Goal: Task Accomplishment & Management: Manage account settings

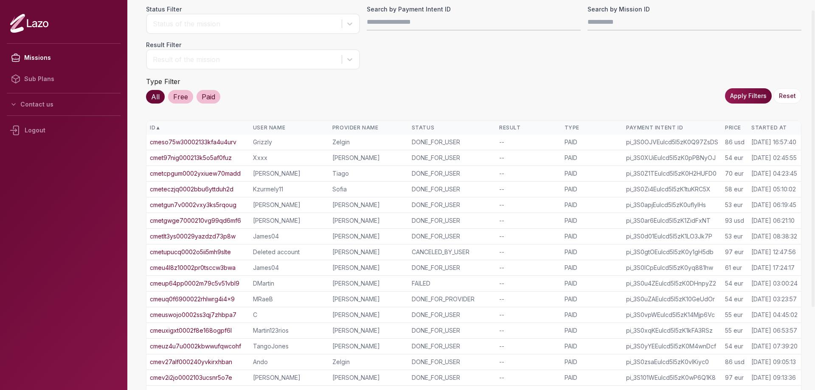
scroll to position [121, 0]
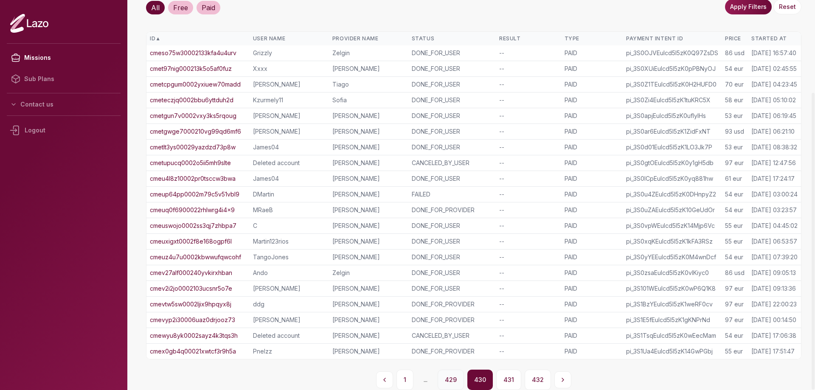
click at [443, 375] on button "429" at bounding box center [450, 380] width 26 height 20
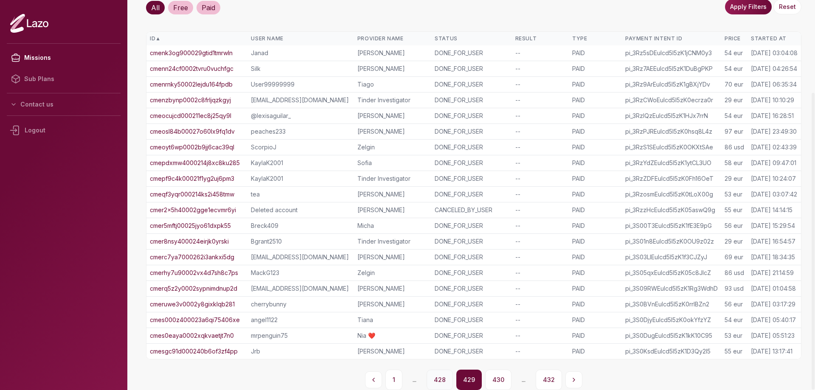
click at [443, 379] on button "428" at bounding box center [439, 380] width 26 height 20
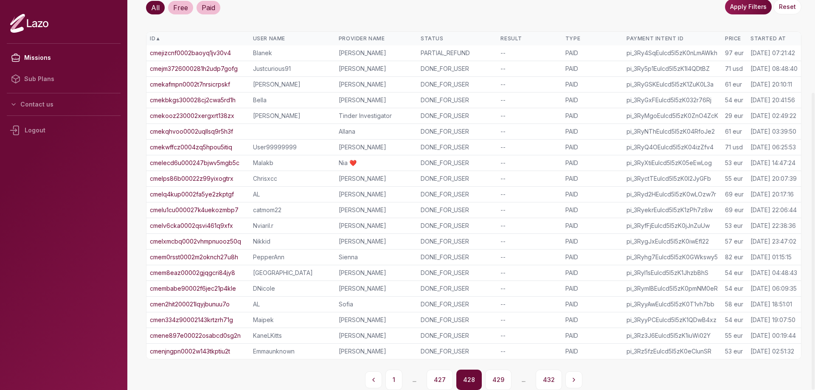
click at [443, 379] on button "427" at bounding box center [439, 380] width 26 height 20
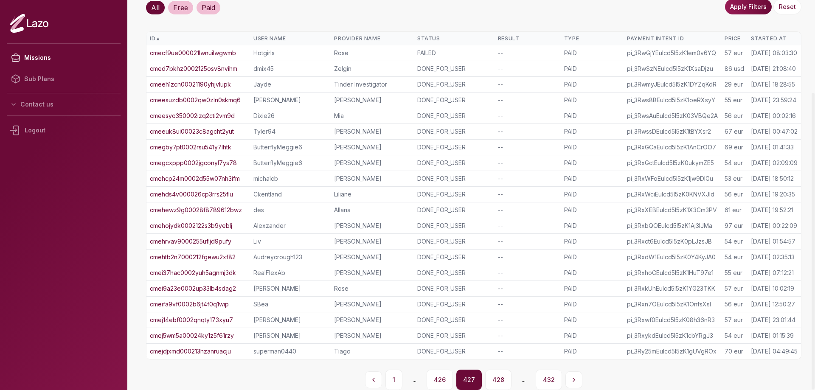
click at [443, 379] on button "426" at bounding box center [439, 380] width 26 height 20
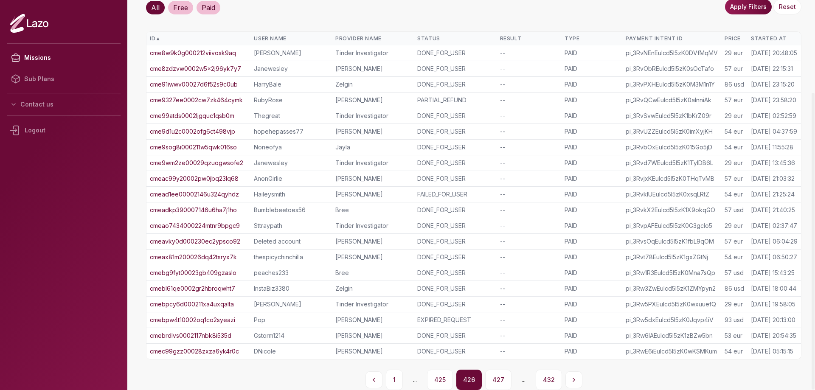
click at [443, 379] on button "425" at bounding box center [440, 380] width 26 height 20
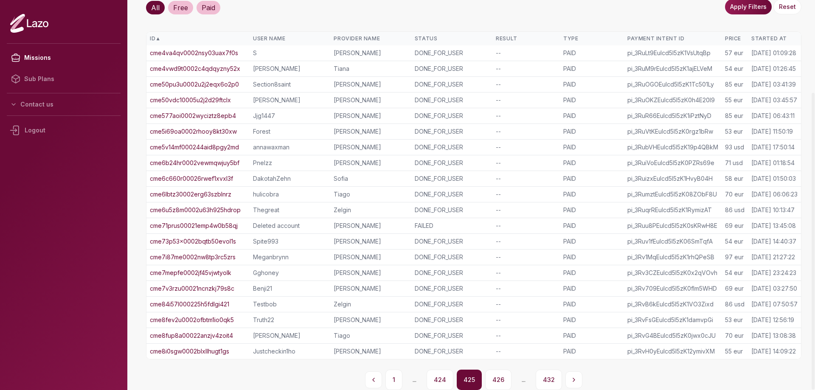
click at [443, 379] on button "424" at bounding box center [439, 380] width 27 height 20
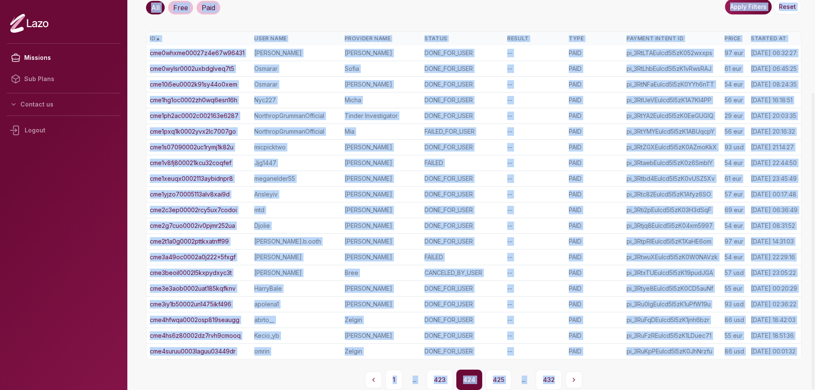
click at [443, 282] on main "Missions List Status Filter Status of the mission Search by Payment Intent ID S…" at bounding box center [473, 87] width 682 height 390
click at [443, 379] on button "423" at bounding box center [439, 380] width 26 height 20
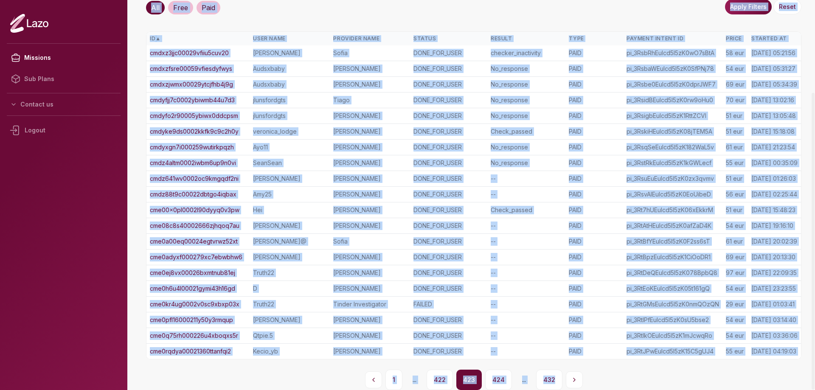
click at [443, 379] on button "422" at bounding box center [439, 380] width 26 height 20
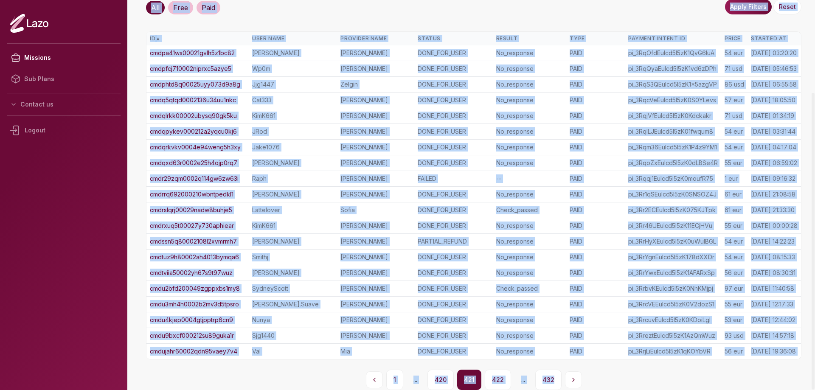
click at [443, 379] on button "420" at bounding box center [440, 380] width 26 height 20
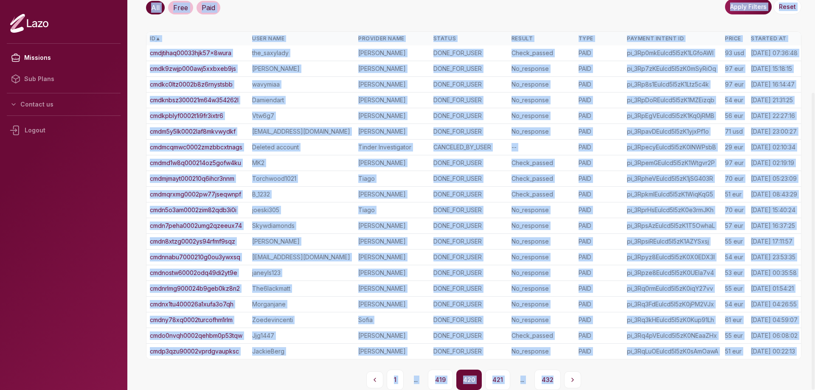
click at [442, 377] on button "419" at bounding box center [440, 380] width 25 height 20
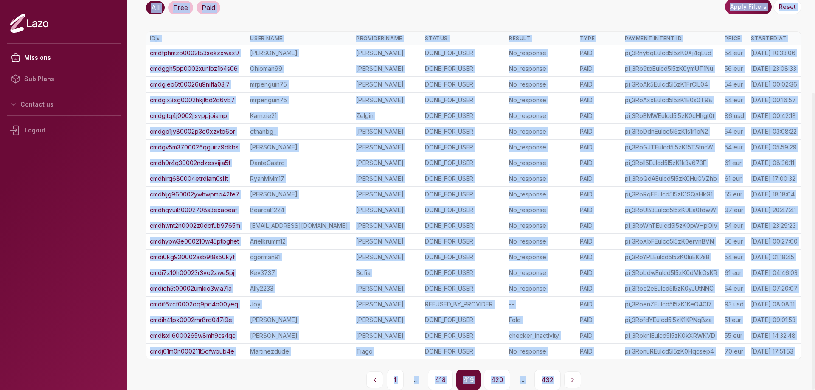
click at [417, 378] on span "..." at bounding box center [415, 379] width 17 height 15
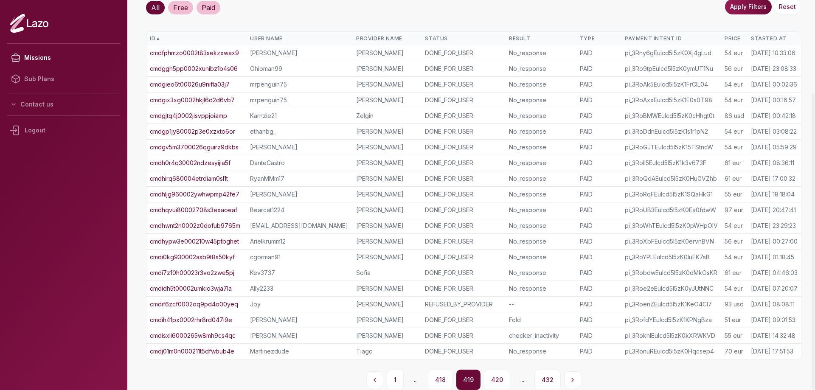
click at [415, 378] on span "..." at bounding box center [415, 379] width 17 height 15
click at [437, 380] on button "418" at bounding box center [440, 380] width 25 height 20
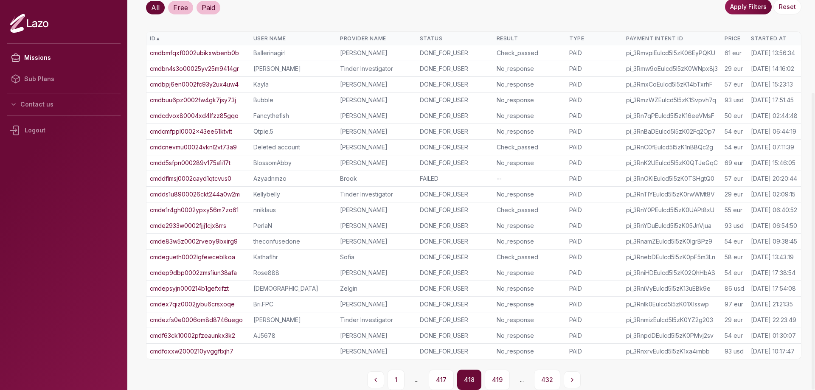
click at [437, 380] on button "417" at bounding box center [440, 380] width 25 height 20
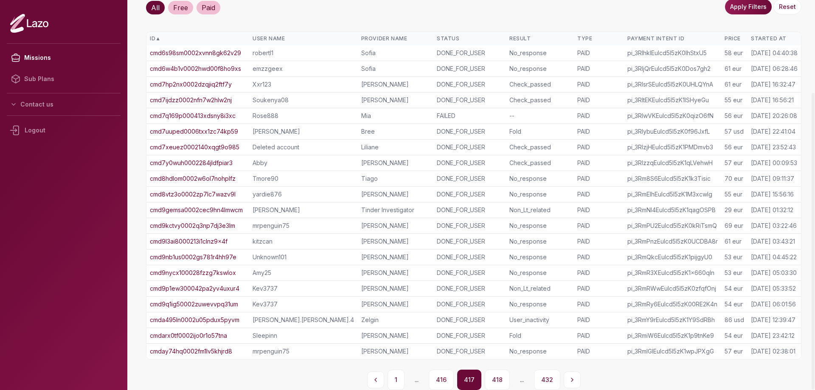
click at [437, 380] on button "416" at bounding box center [440, 380] width 25 height 20
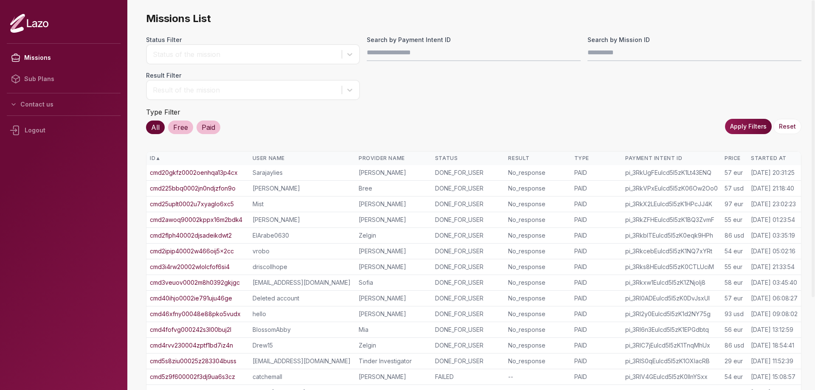
scroll to position [0, 0]
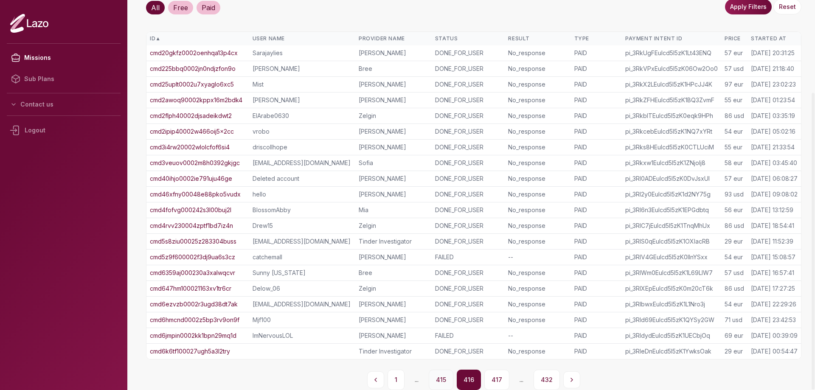
click at [435, 378] on button "415" at bounding box center [440, 380] width 25 height 20
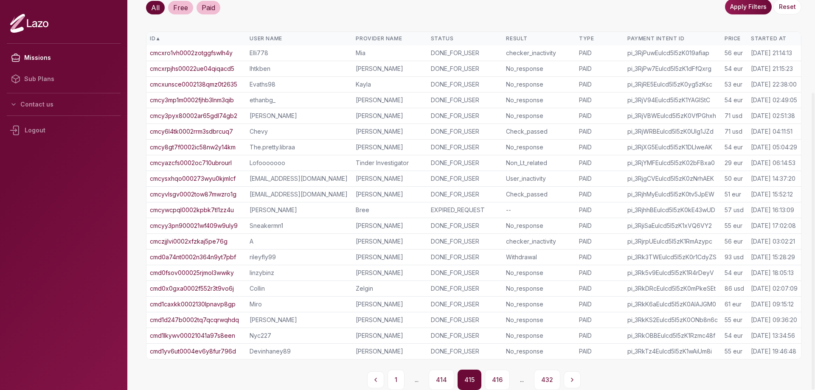
click at [435, 378] on button "414" at bounding box center [440, 380] width 25 height 20
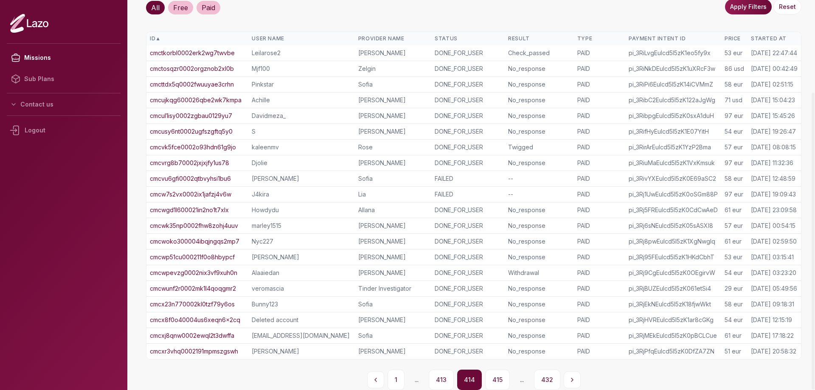
click at [435, 378] on button "413" at bounding box center [440, 380] width 25 height 20
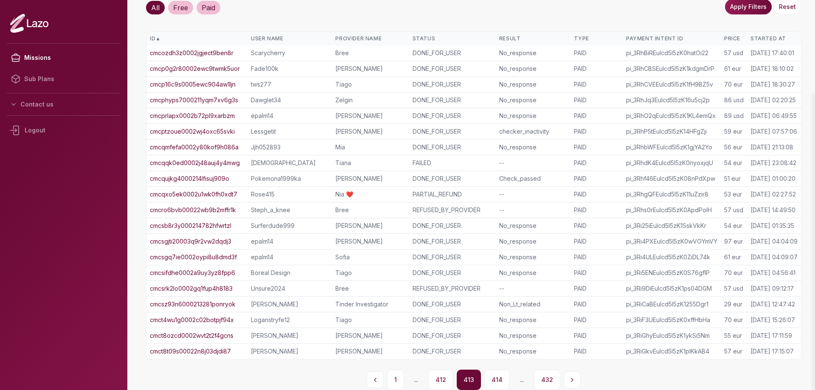
click at [434, 378] on button "412" at bounding box center [440, 380] width 25 height 20
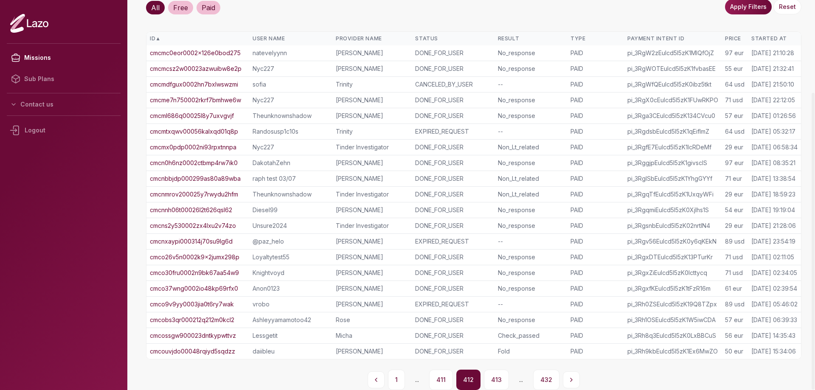
click at [434, 378] on button "411" at bounding box center [441, 380] width 24 height 20
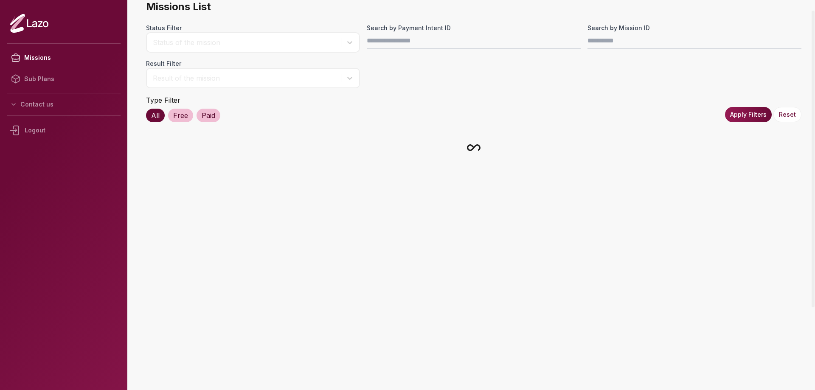
click at [434, 378] on main "Missions List Status Filter Status of the mission Search by Payment Intent ID S…" at bounding box center [473, 195] width 682 height 390
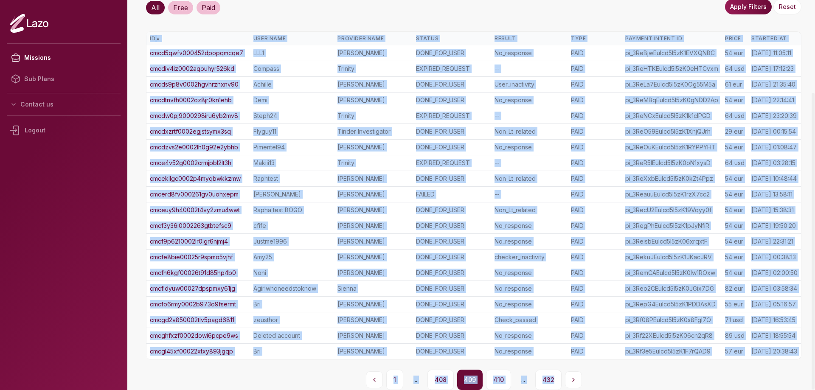
click at [434, 378] on button "408" at bounding box center [440, 380] width 26 height 20
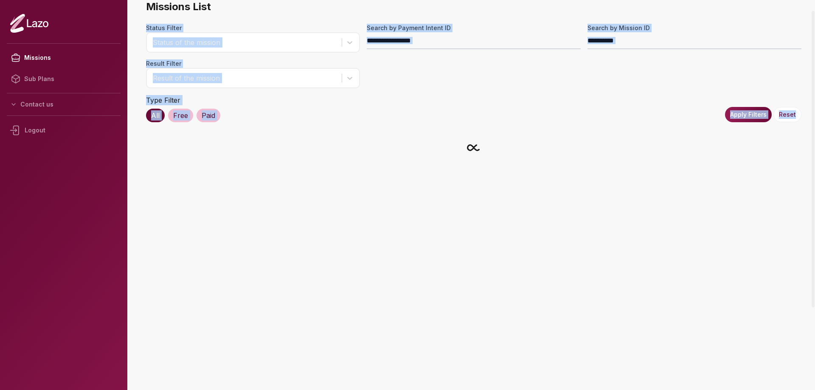
click at [434, 378] on main "Missions List Status Filter Status of the mission Search by Payment Intent ID S…" at bounding box center [473, 195] width 682 height 390
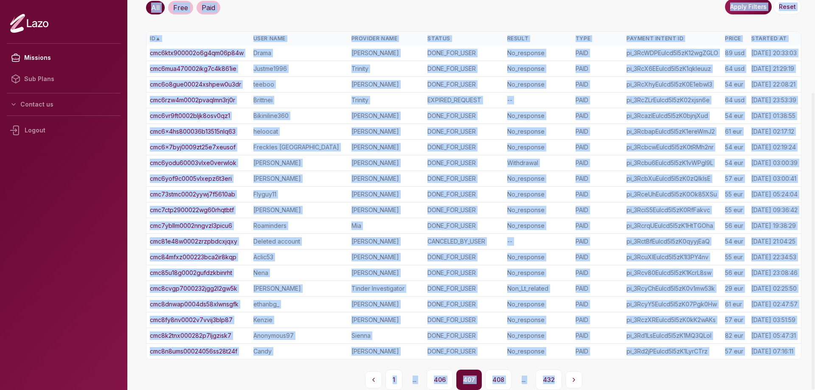
click at [434, 378] on button "406" at bounding box center [439, 380] width 26 height 20
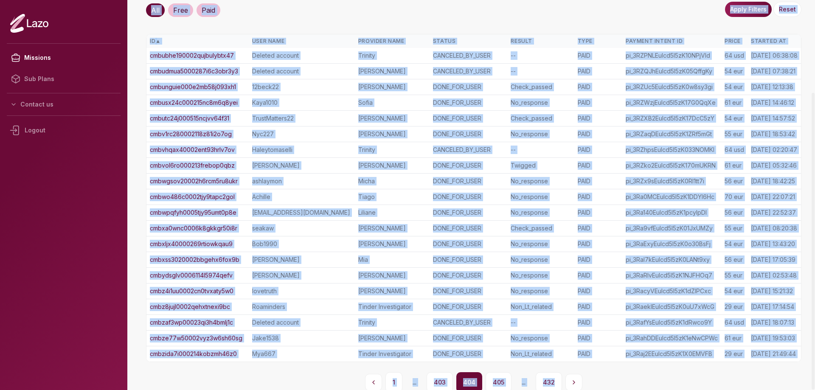
click at [437, 380] on button "403" at bounding box center [439, 382] width 26 height 20
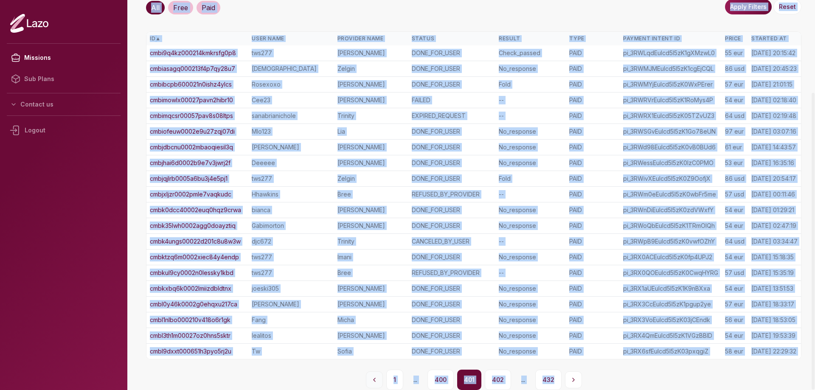
click at [368, 373] on button "Previous page" at bounding box center [374, 379] width 17 height 17
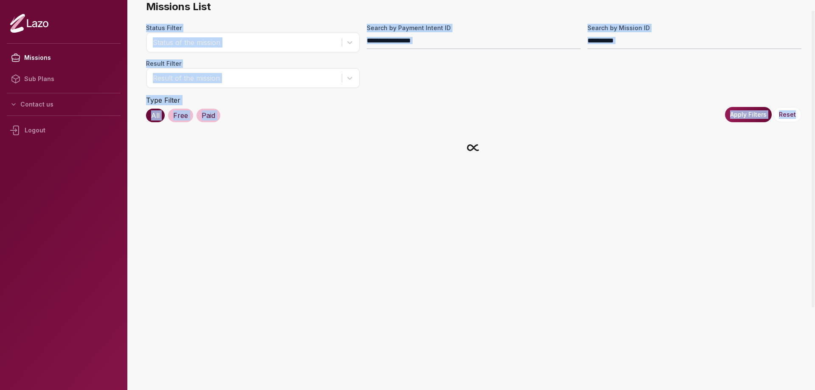
click at [370, 374] on main "Missions List Status Filter Status of the mission Search by Payment Intent ID S…" at bounding box center [473, 195] width 682 height 390
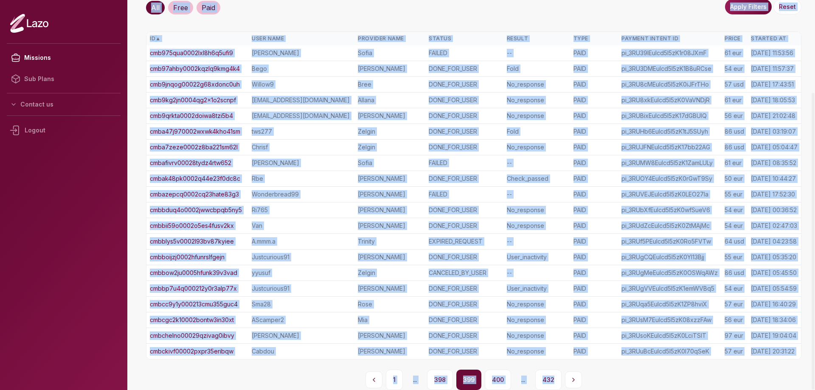
click at [370, 374] on button "Previous page" at bounding box center [373, 379] width 17 height 17
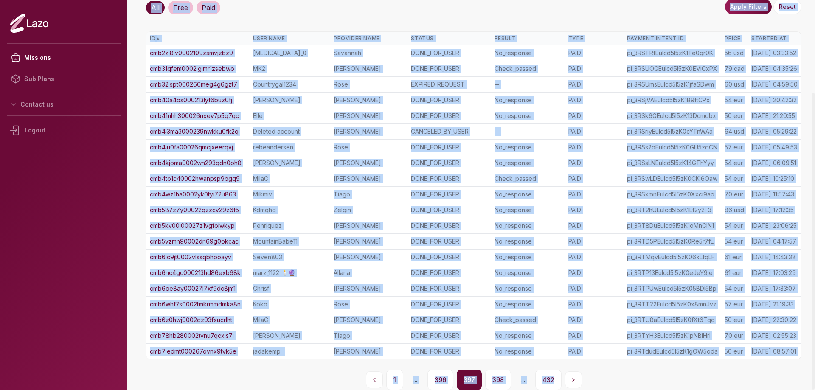
click at [370, 374] on button "Previous page" at bounding box center [374, 379] width 17 height 17
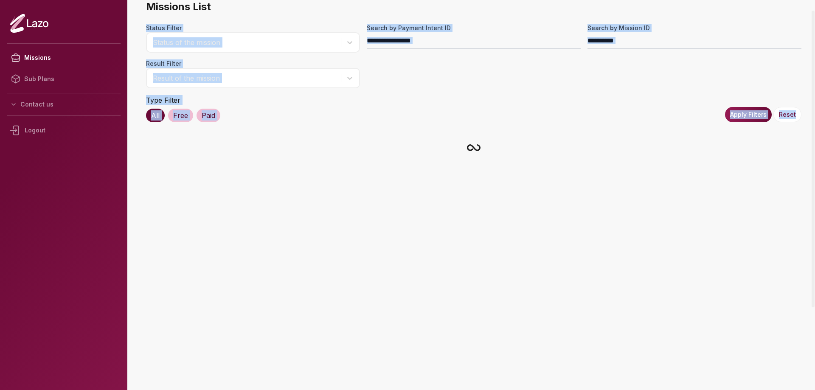
click at [370, 374] on main "Missions List Status Filter Status of the mission Search by Payment Intent ID S…" at bounding box center [473, 195] width 682 height 390
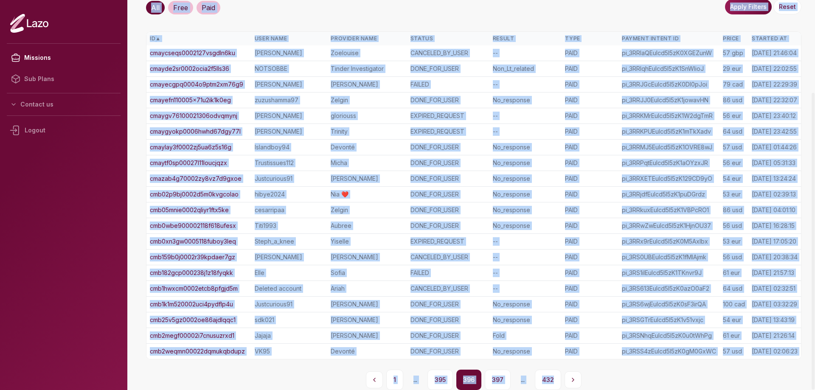
click at [370, 374] on button "Previous page" at bounding box center [374, 379] width 17 height 17
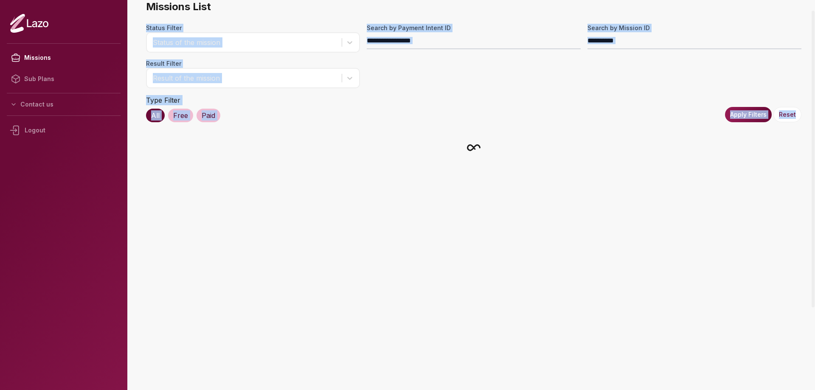
click at [370, 374] on main "Missions List Status Filter Status of the mission Search by Payment Intent ID S…" at bounding box center [473, 195] width 682 height 390
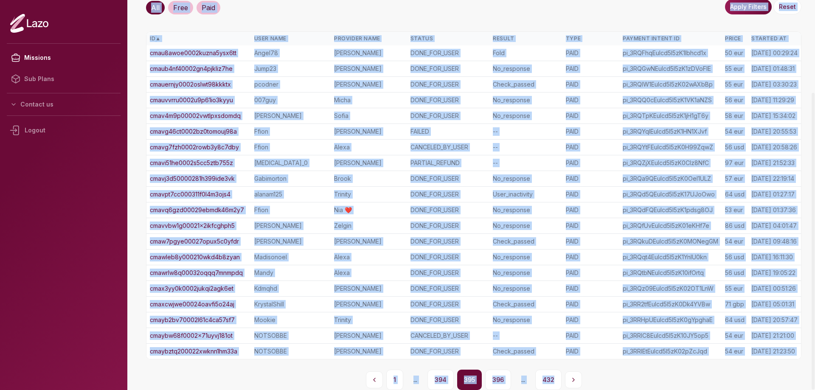
click at [370, 374] on button "Previous page" at bounding box center [374, 379] width 17 height 17
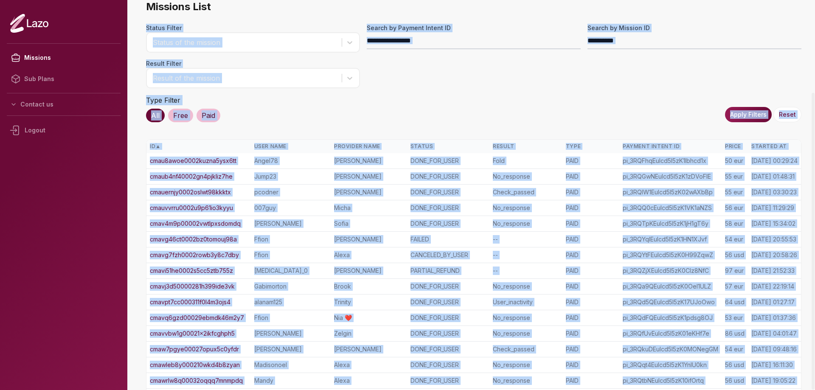
click at [370, 374] on main "Missions List Status Filter Status of the mission Search by Payment Intent ID S…" at bounding box center [473, 195] width 682 height 390
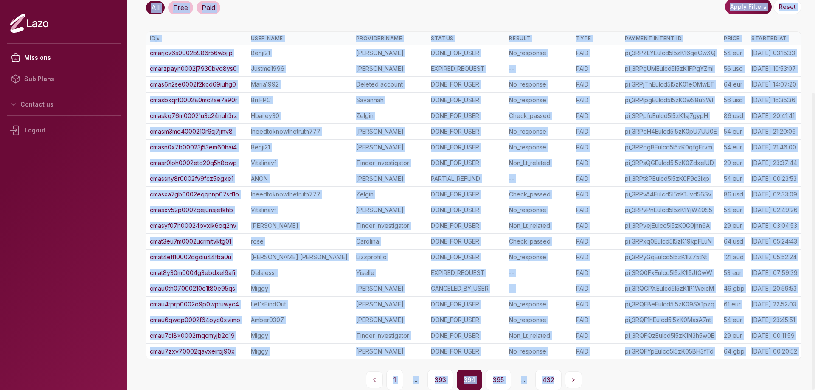
click at [370, 374] on button "Previous page" at bounding box center [374, 379] width 17 height 17
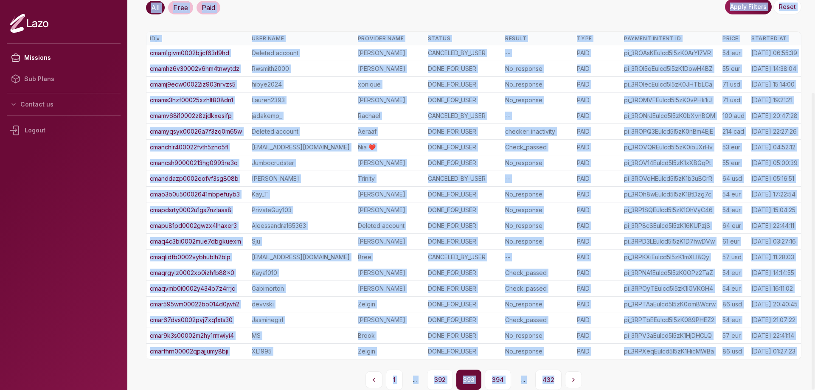
click at [370, 374] on button "Previous page" at bounding box center [373, 379] width 17 height 17
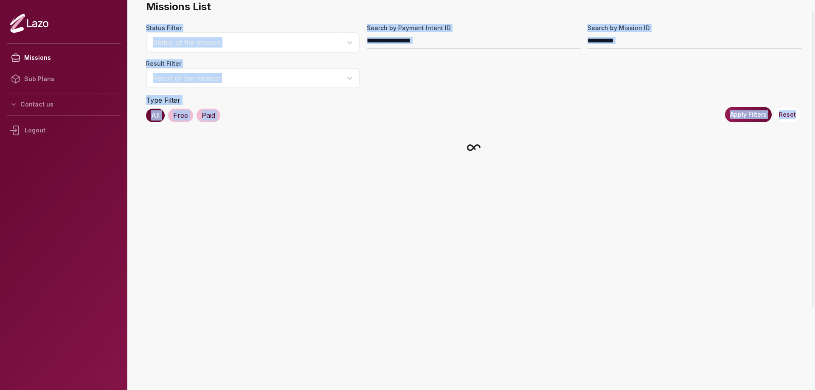
click at [370, 374] on main "Missions List Status Filter Status of the mission Search by Payment Intent ID S…" at bounding box center [473, 195] width 682 height 390
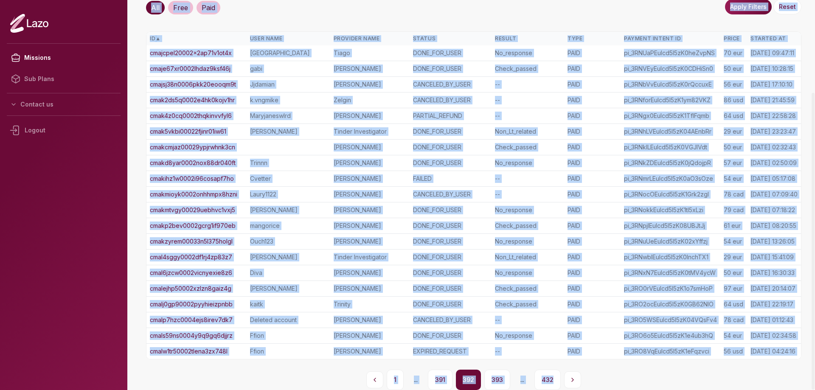
click at [370, 374] on button "Previous page" at bounding box center [374, 379] width 17 height 17
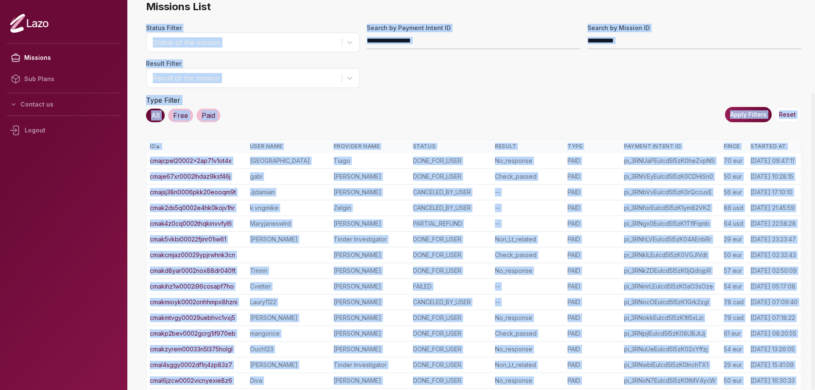
click at [370, 374] on main "Missions List Status Filter Status of the mission Search by Payment Intent ID S…" at bounding box center [473, 195] width 682 height 390
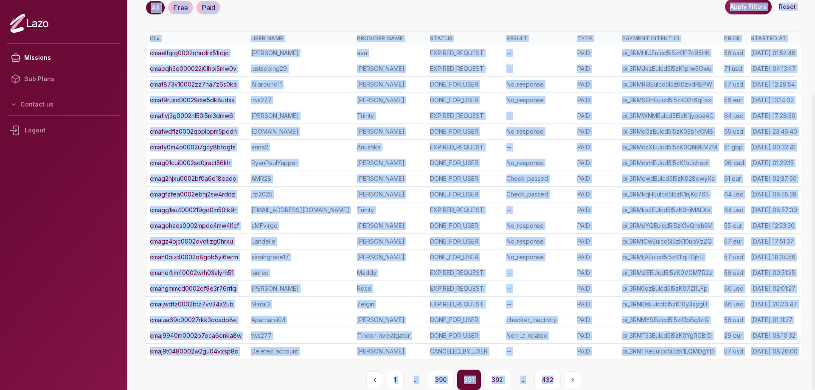
click at [370, 374] on button "Previous page" at bounding box center [374, 379] width 17 height 17
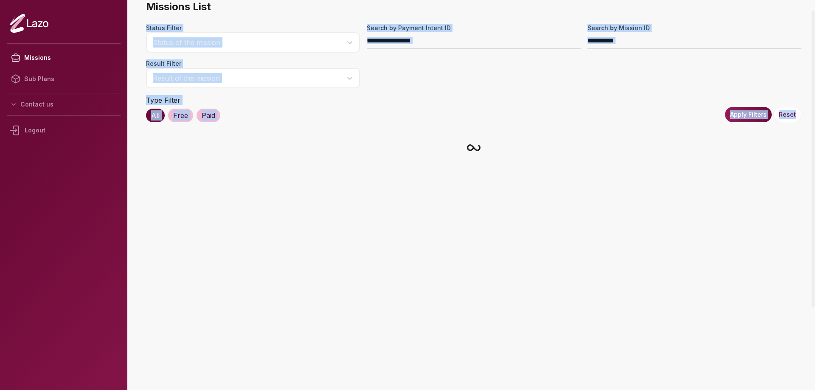
click at [370, 374] on main "Missions List Status Filter Status of the mission Search by Payment Intent ID S…" at bounding box center [473, 195] width 682 height 390
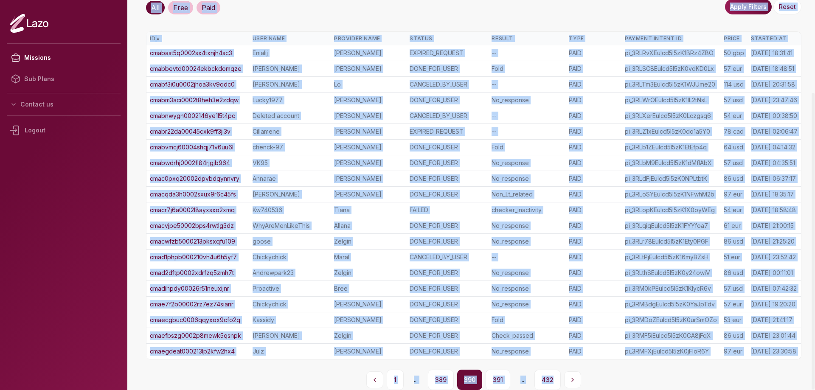
click at [370, 374] on button "Previous page" at bounding box center [374, 379] width 17 height 17
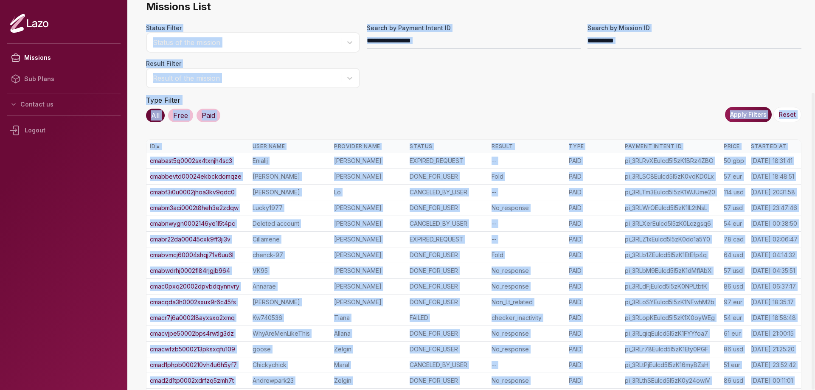
click at [370, 374] on main "Missions List Status Filter Status of the mission Search by Payment Intent ID S…" at bounding box center [473, 195] width 682 height 390
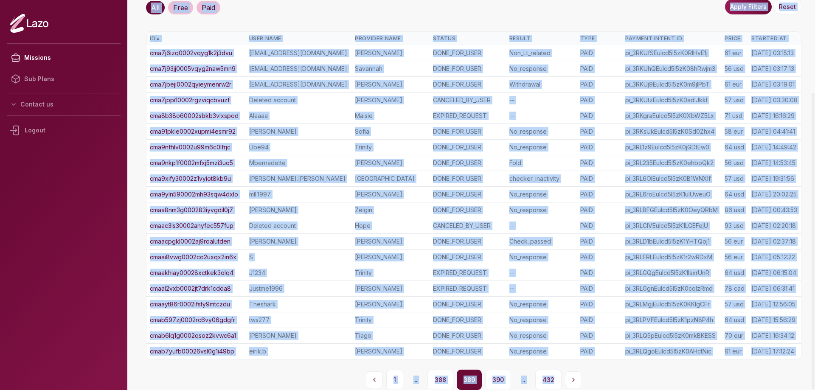
click at [370, 374] on button "Previous page" at bounding box center [374, 379] width 17 height 17
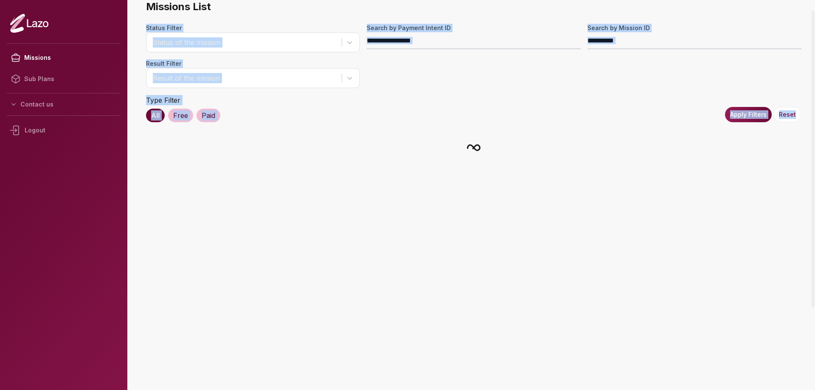
click at [370, 374] on main "Missions List Status Filter Status of the mission Search by Payment Intent ID S…" at bounding box center [473, 195] width 682 height 390
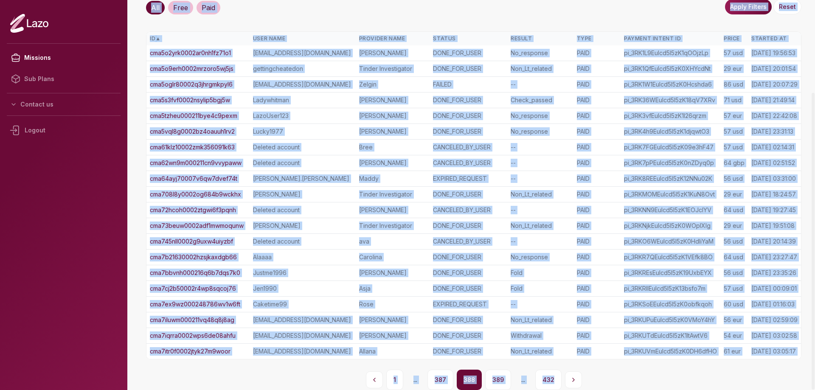
click at [370, 374] on button "Previous page" at bounding box center [374, 379] width 17 height 17
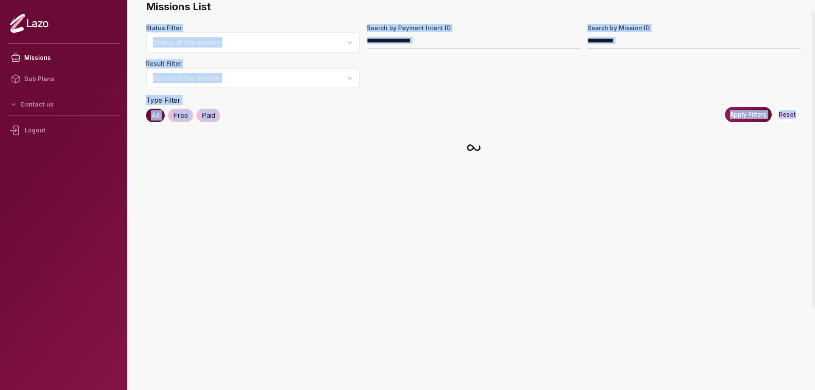
click at [370, 374] on main "Missions List Status Filter Status of the mission Search by Payment Intent ID S…" at bounding box center [473, 195] width 682 height 390
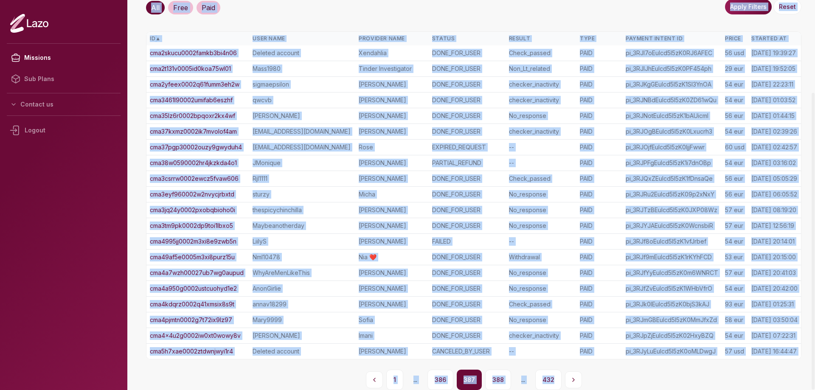
click at [370, 374] on button "Previous page" at bounding box center [374, 379] width 17 height 17
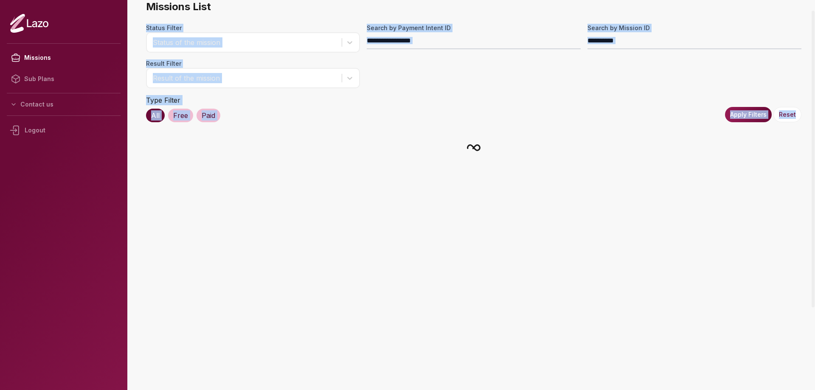
click at [370, 374] on main "Missions List Status Filter Status of the mission Search by Payment Intent ID S…" at bounding box center [473, 195] width 682 height 390
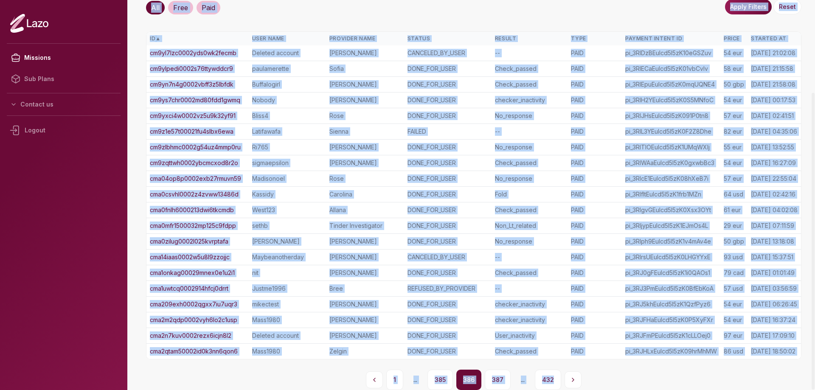
click at [370, 374] on button "Previous page" at bounding box center [374, 379] width 17 height 17
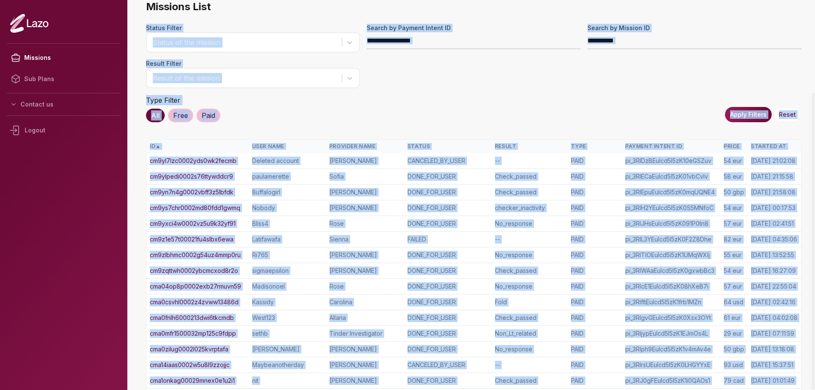
click at [370, 374] on main "Missions List Status Filter Status of the mission Search by Payment Intent ID S…" at bounding box center [473, 195] width 682 height 390
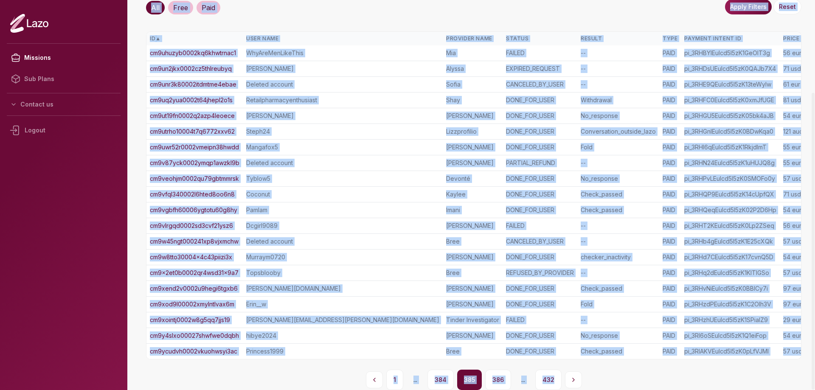
click at [370, 374] on button "Previous page" at bounding box center [374, 379] width 17 height 17
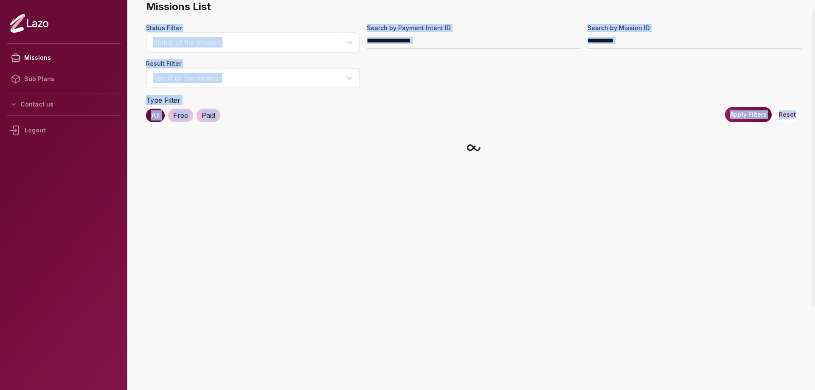
click at [370, 374] on main "Missions List Status Filter Status of the mission Search by Payment Intent ID S…" at bounding box center [473, 195] width 682 height 390
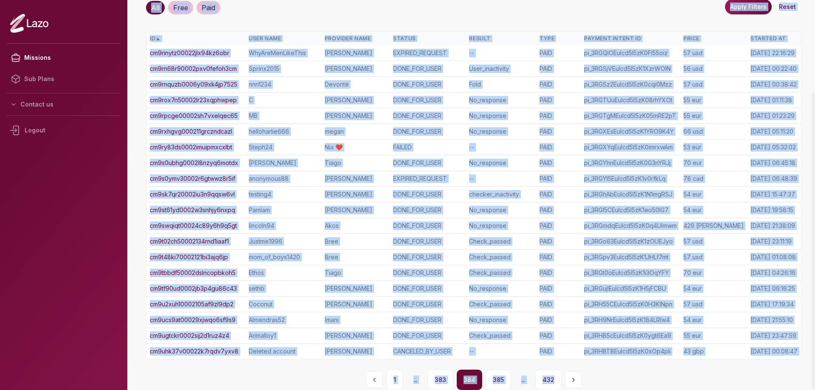
click at [370, 374] on button "Previous page" at bounding box center [374, 379] width 17 height 17
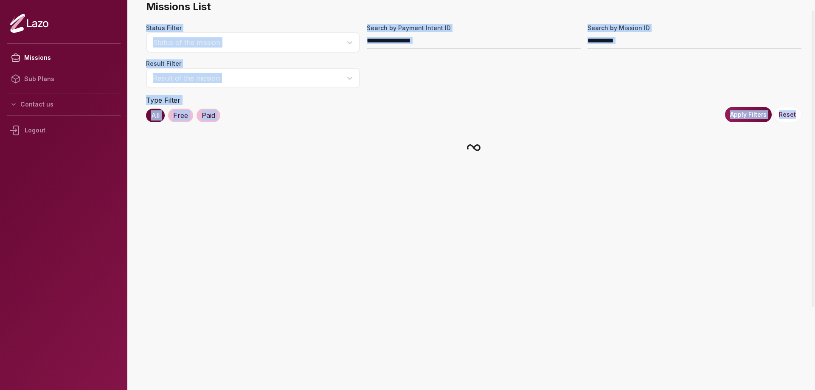
click at [370, 374] on main "Missions List Status Filter Status of the mission Search by Payment Intent ID S…" at bounding box center [473, 195] width 682 height 390
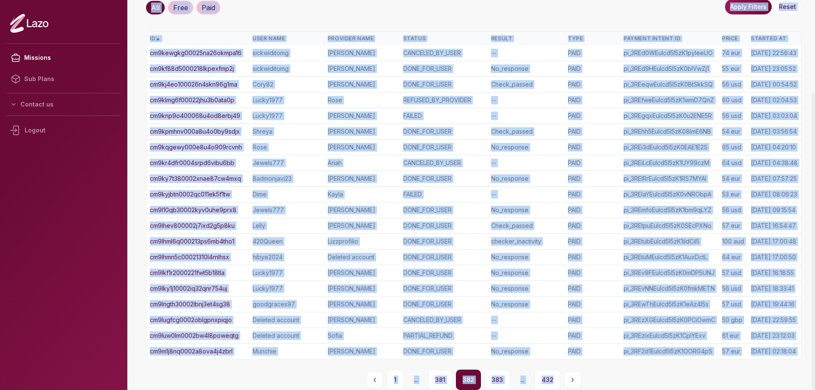
click at [370, 374] on button "Previous page" at bounding box center [374, 379] width 17 height 17
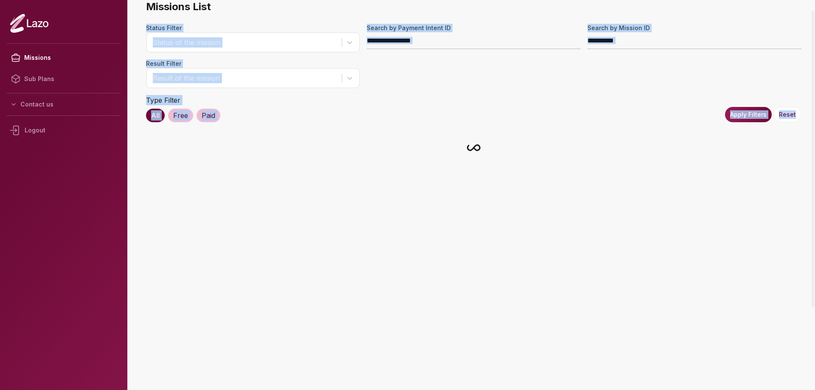
click at [370, 374] on main "Missions List Status Filter Status of the mission Search by Payment Intent ID S…" at bounding box center [473, 195] width 682 height 390
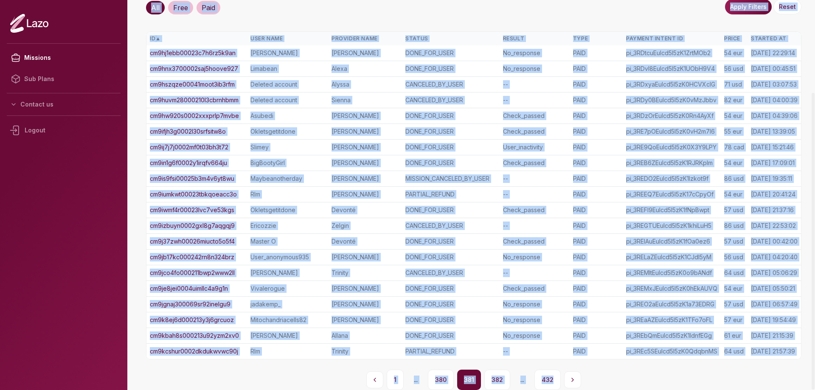
click at [370, 374] on button "Previous page" at bounding box center [374, 379] width 17 height 17
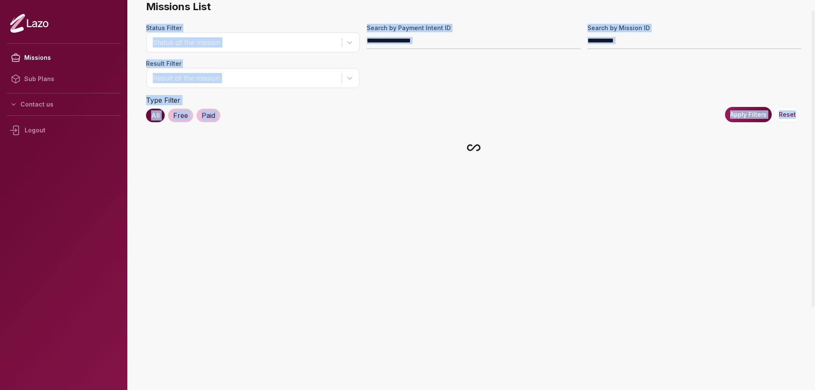
click at [370, 374] on main "Missions List Status Filter Status of the mission Search by Payment Intent ID S…" at bounding box center [473, 195] width 682 height 390
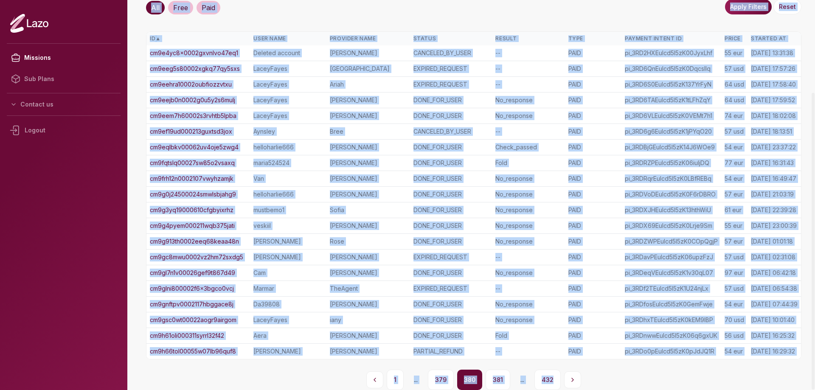
click at [370, 374] on button "Previous page" at bounding box center [374, 379] width 17 height 17
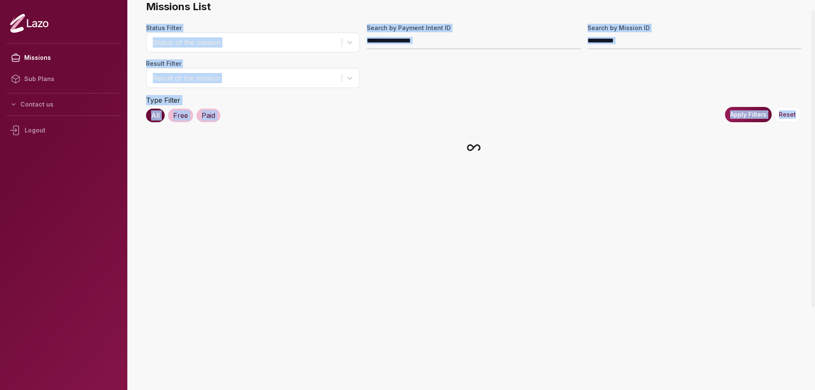
click at [370, 374] on main "Missions List Status Filter Status of the mission Search by Payment Intent ID S…" at bounding box center [473, 195] width 682 height 390
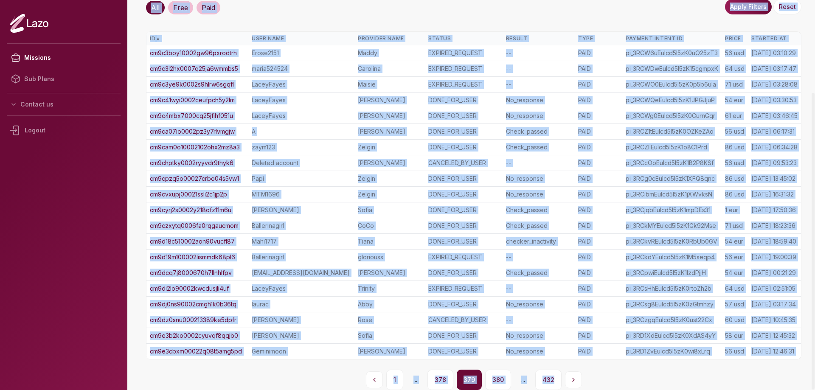
click at [370, 374] on button "Previous page" at bounding box center [374, 379] width 17 height 17
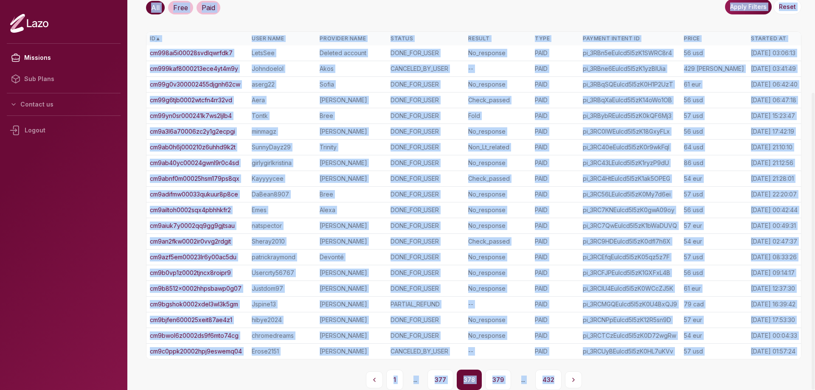
click at [370, 374] on button "Previous page" at bounding box center [374, 379] width 17 height 17
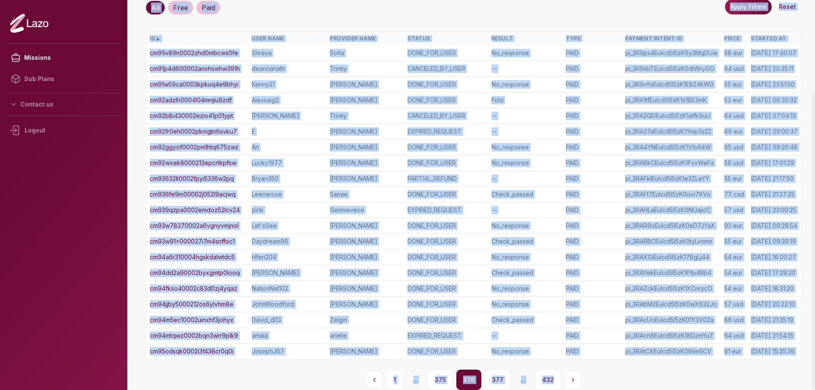
click at [370, 374] on button "Previous page" at bounding box center [374, 379] width 17 height 17
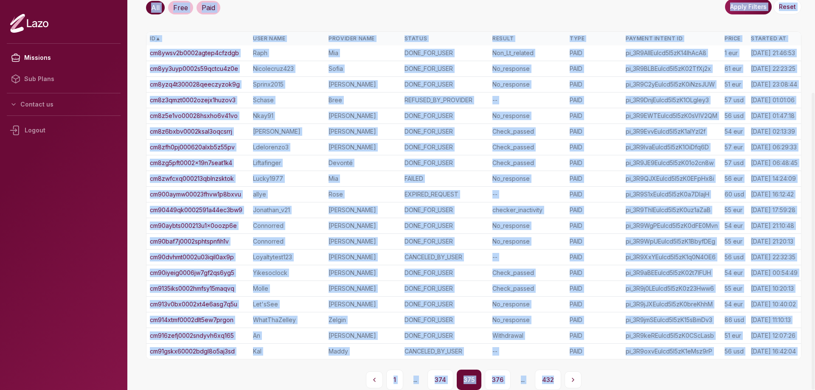
click at [370, 374] on button "Previous page" at bounding box center [374, 379] width 17 height 17
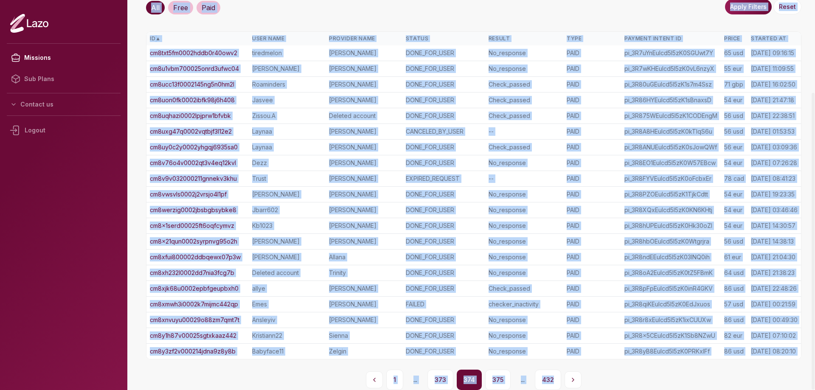
click at [370, 374] on button "Previous page" at bounding box center [374, 379] width 17 height 17
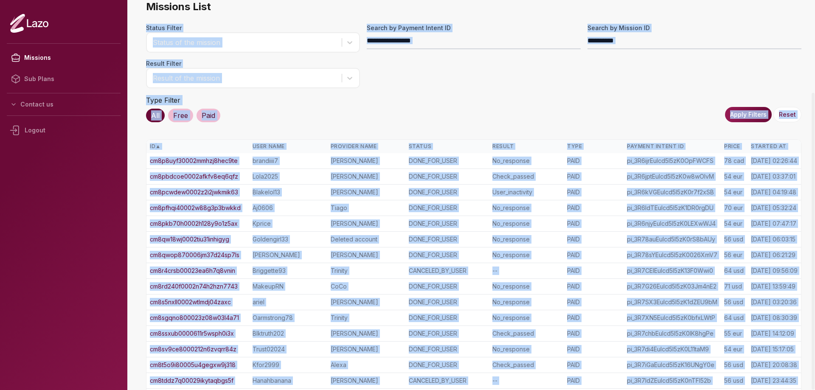
scroll to position [121, 0]
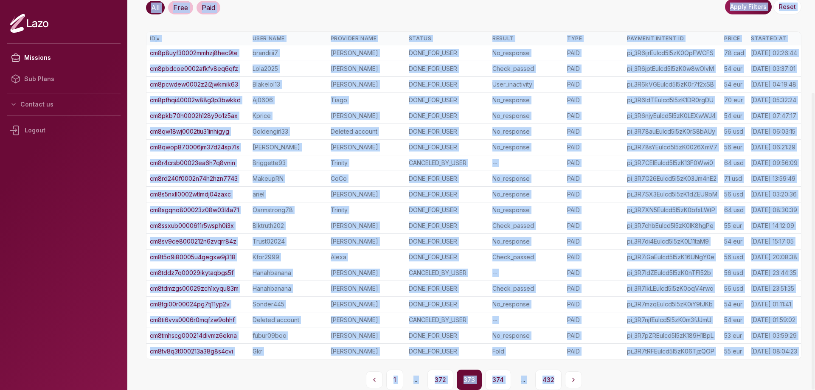
click at [370, 374] on button "Previous page" at bounding box center [374, 379] width 17 height 17
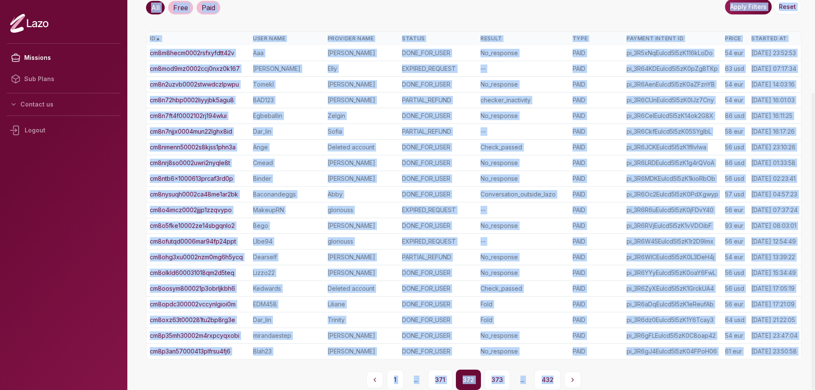
click at [370, 374] on button "Previous page" at bounding box center [374, 379] width 17 height 17
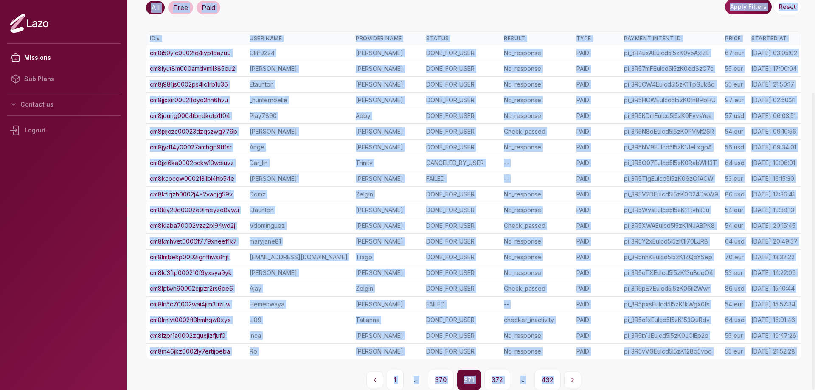
click at [303, 375] on div "1 ... 370 371 372 ... 432" at bounding box center [473, 380] width 655 height 20
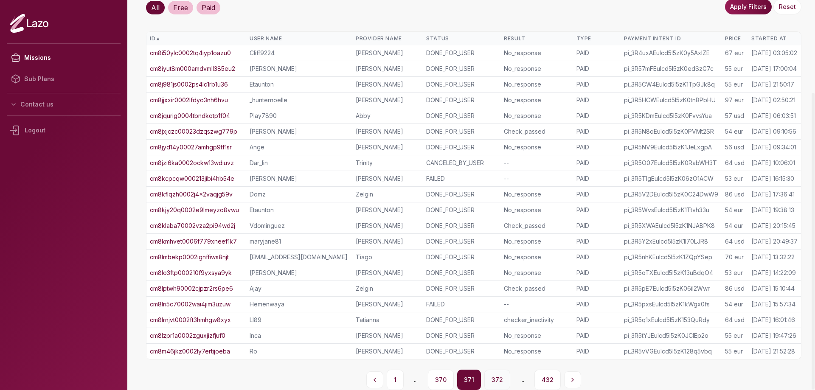
click at [487, 378] on button "372" at bounding box center [497, 380] width 26 height 20
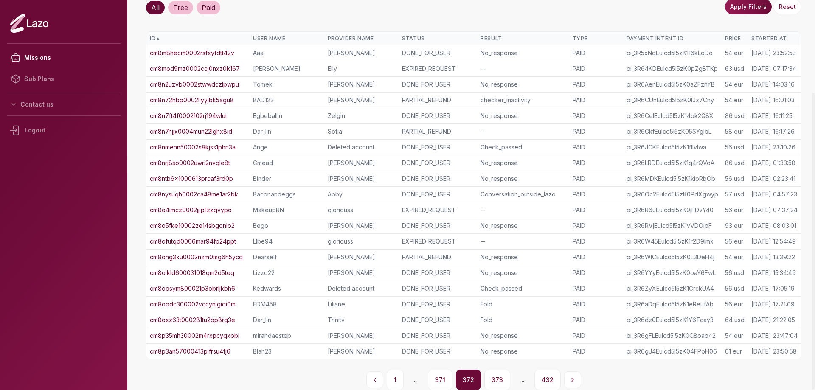
click at [214, 101] on link "cm8n72hbp0002liyyjbk5agu8" at bounding box center [192, 100] width 84 height 8
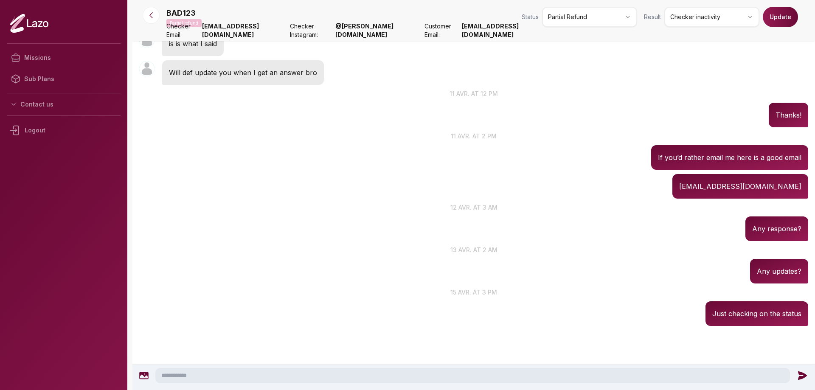
scroll to position [716, 0]
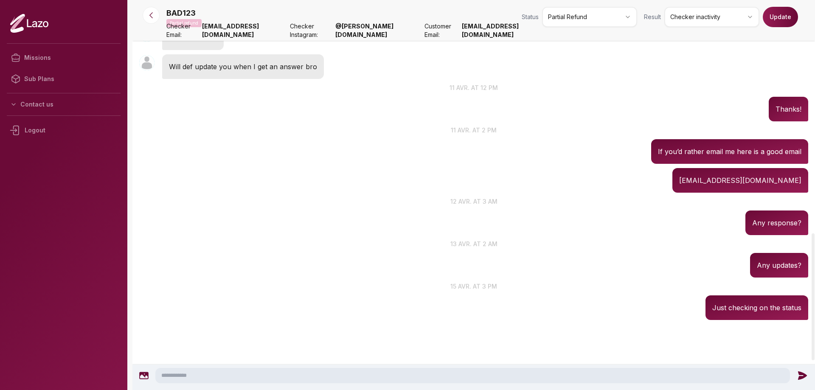
click at [611, 11] on html "Missions Sub Plans Contact us Logout BAD123 Partial refund Status Partial Refun…" at bounding box center [407, 195] width 815 height 390
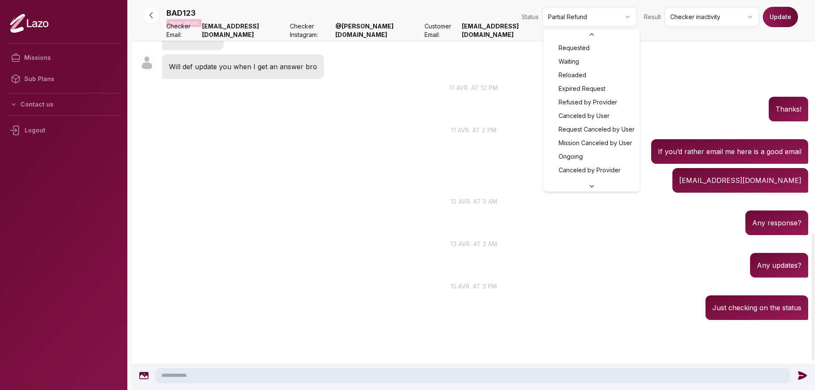
scroll to position [104, 0]
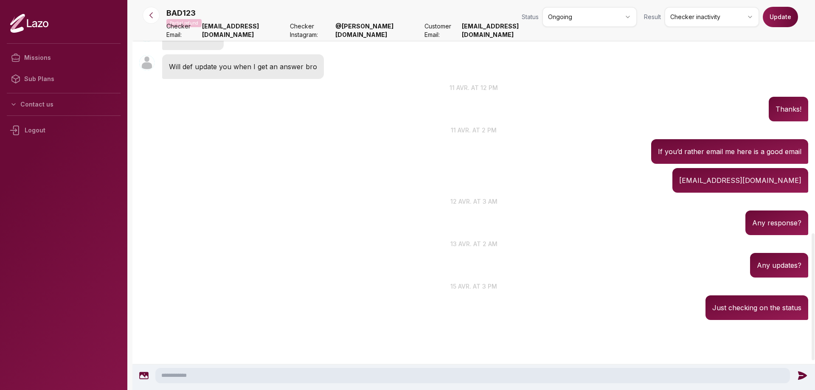
click at [745, 20] on html "Missions Sub Plans Contact us Logout BAD123 Partial refund Status Ongoing Resul…" at bounding box center [407, 195] width 815 height 390
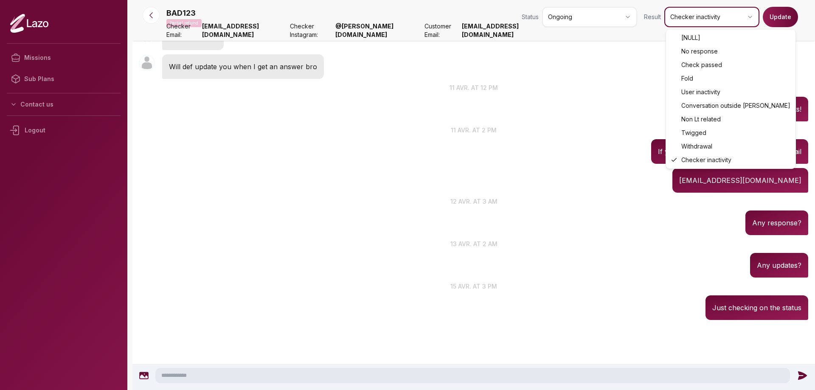
click at [770, 22] on html "Missions Sub Plans Contact us Logout BAD123 Partial refund Status Ongoing Resul…" at bounding box center [407, 195] width 815 height 390
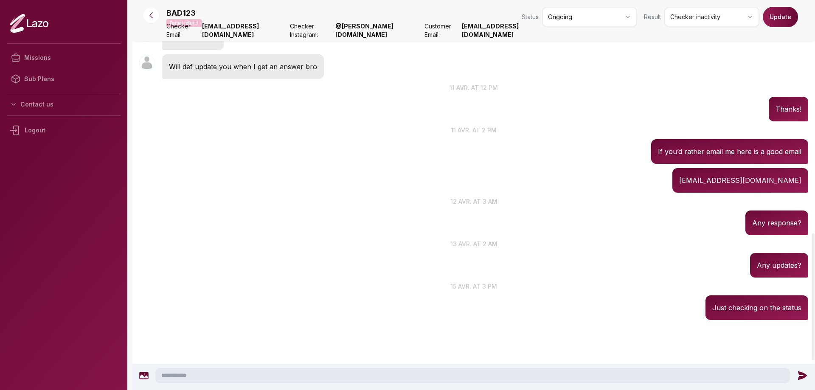
click at [771, 22] on button "Update" at bounding box center [779, 17] width 35 height 20
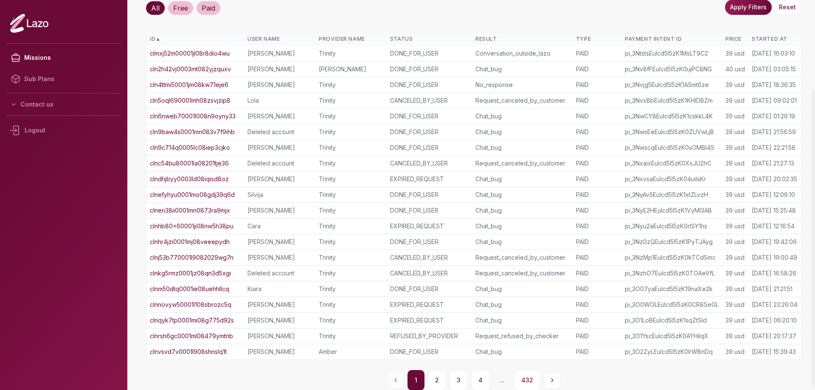
scroll to position [121, 0]
click at [532, 375] on button "432" at bounding box center [527, 380] width 26 height 20
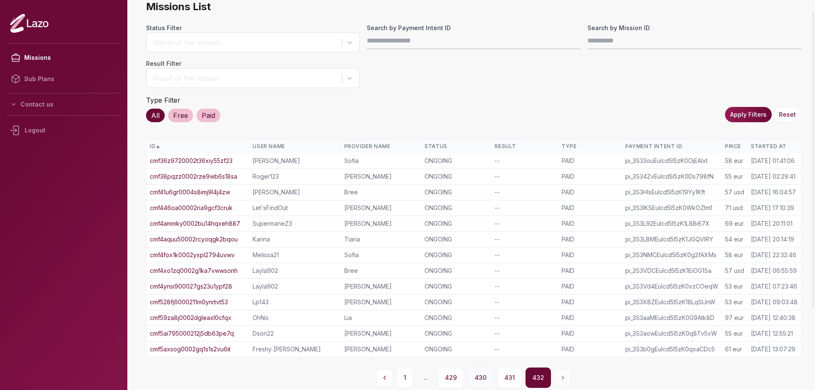
click at [477, 378] on button "430" at bounding box center [480, 377] width 26 height 20
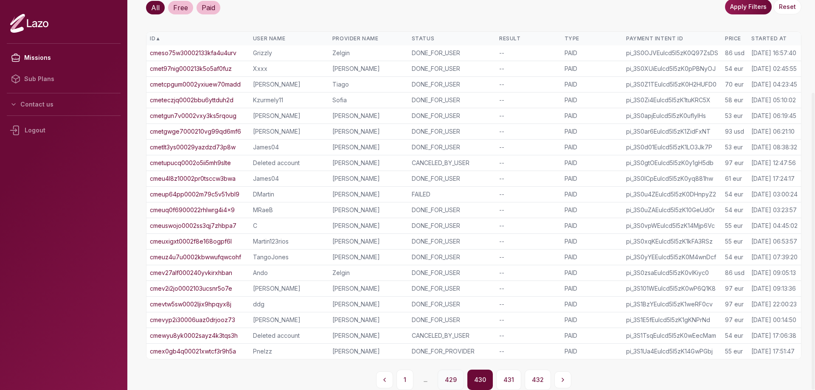
click at [451, 376] on button "429" at bounding box center [450, 380] width 26 height 20
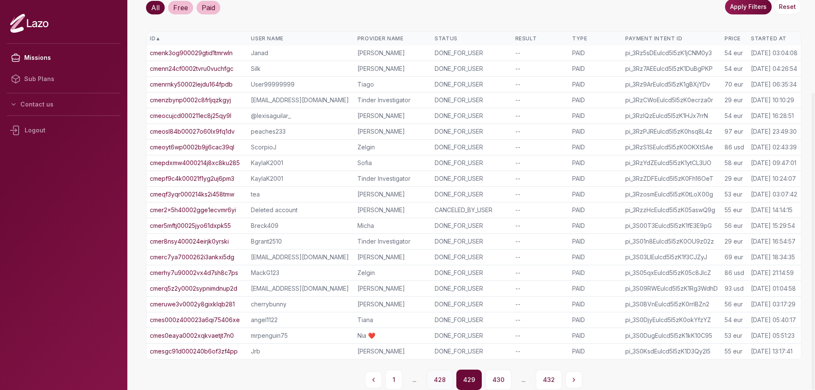
click at [441, 379] on button "428" at bounding box center [439, 380] width 26 height 20
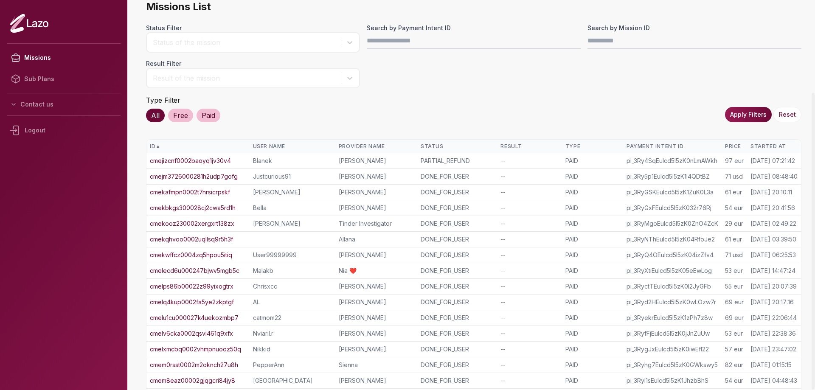
scroll to position [121, 0]
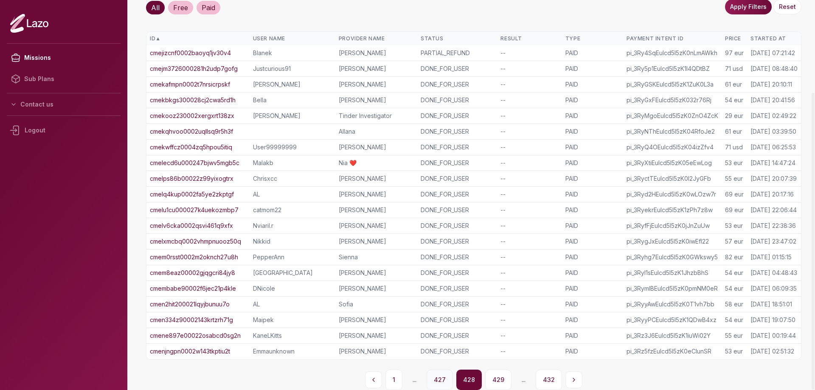
click at [436, 379] on button "427" at bounding box center [439, 380] width 26 height 20
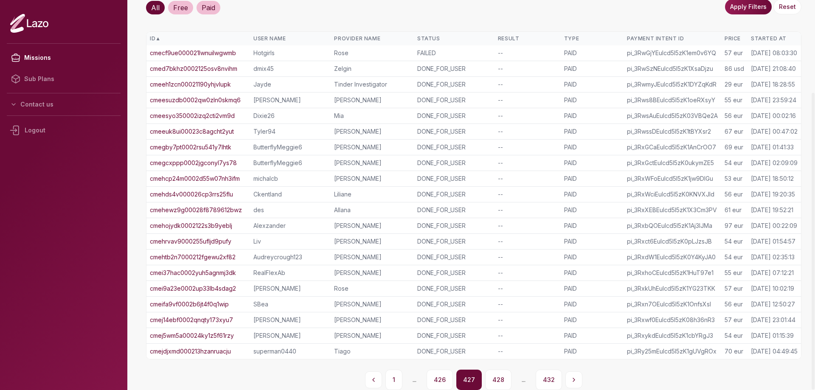
click at [207, 350] on link "cmejdjxmd000213hzanruacju" at bounding box center [190, 351] width 81 height 8
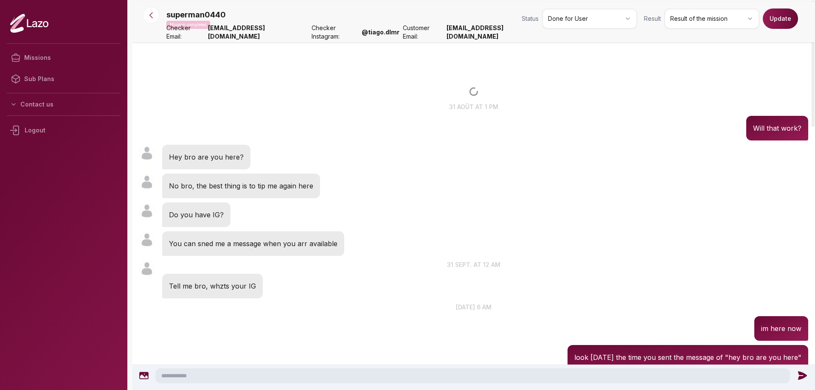
click at [628, 19] on html "Missions Sub Plans Contact us Logout superman0440 Mission completed Status Done…" at bounding box center [407, 195] width 815 height 390
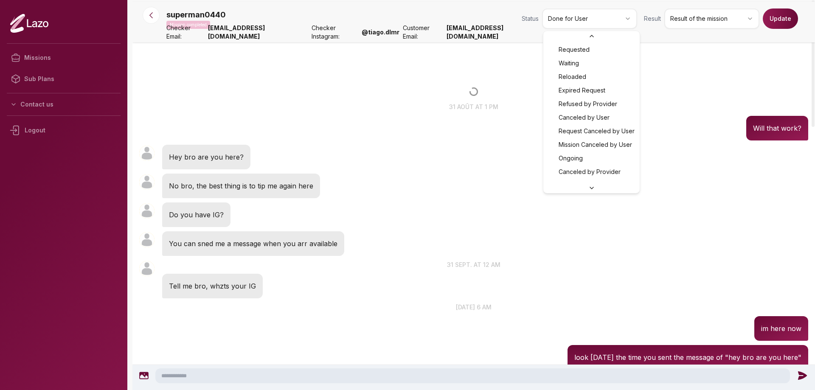
scroll to position [64, 0]
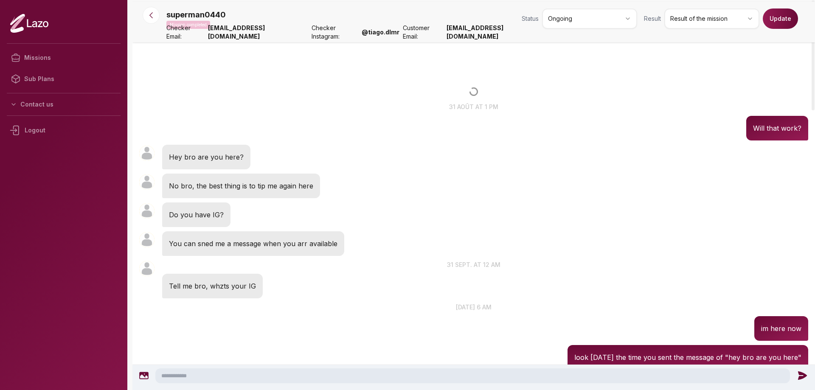
click at [779, 20] on button "Update" at bounding box center [779, 18] width 35 height 20
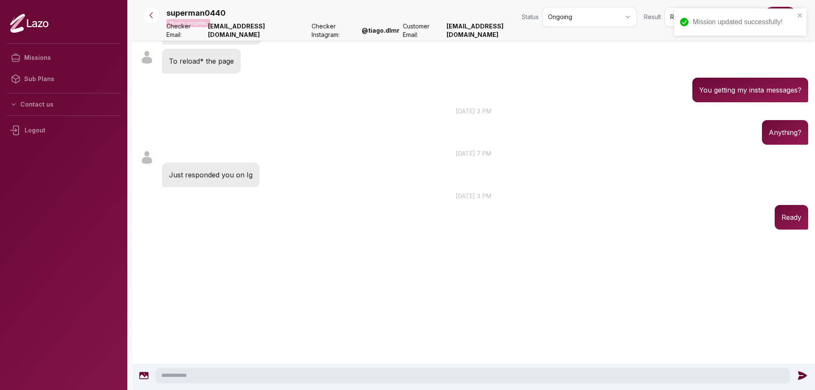
scroll to position [899, 0]
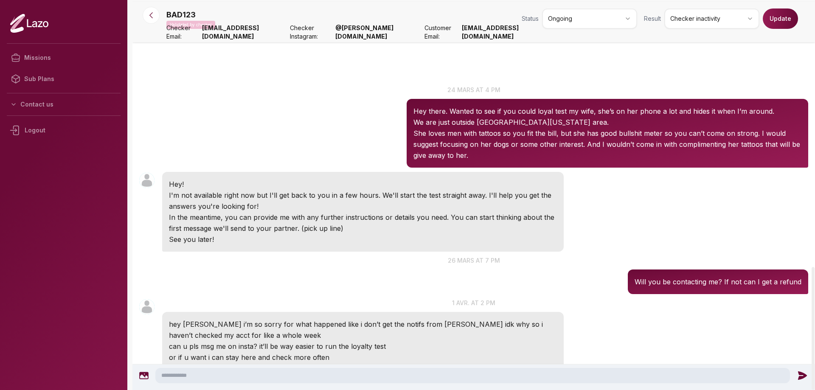
scroll to position [848, 0]
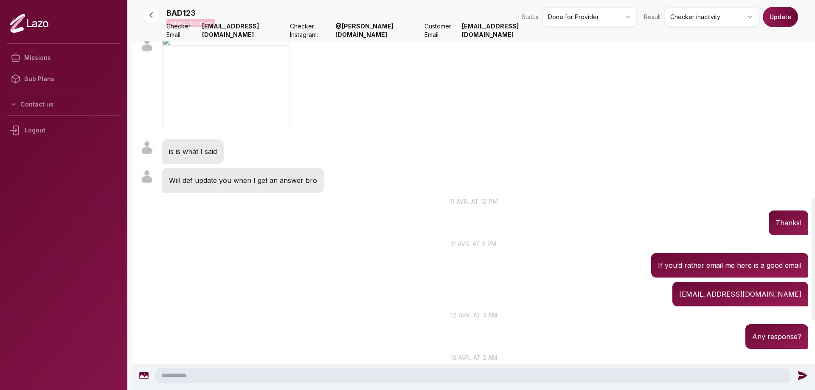
scroll to position [848, 0]
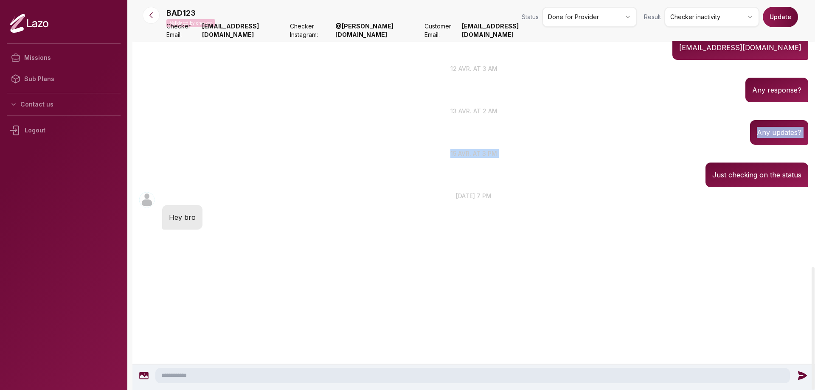
click at [347, 213] on div "BAD123 19:19 [DATE] 7 pm Hey bro" at bounding box center [473, 210] width 682 height 42
